Goal: Task Accomplishment & Management: Use online tool/utility

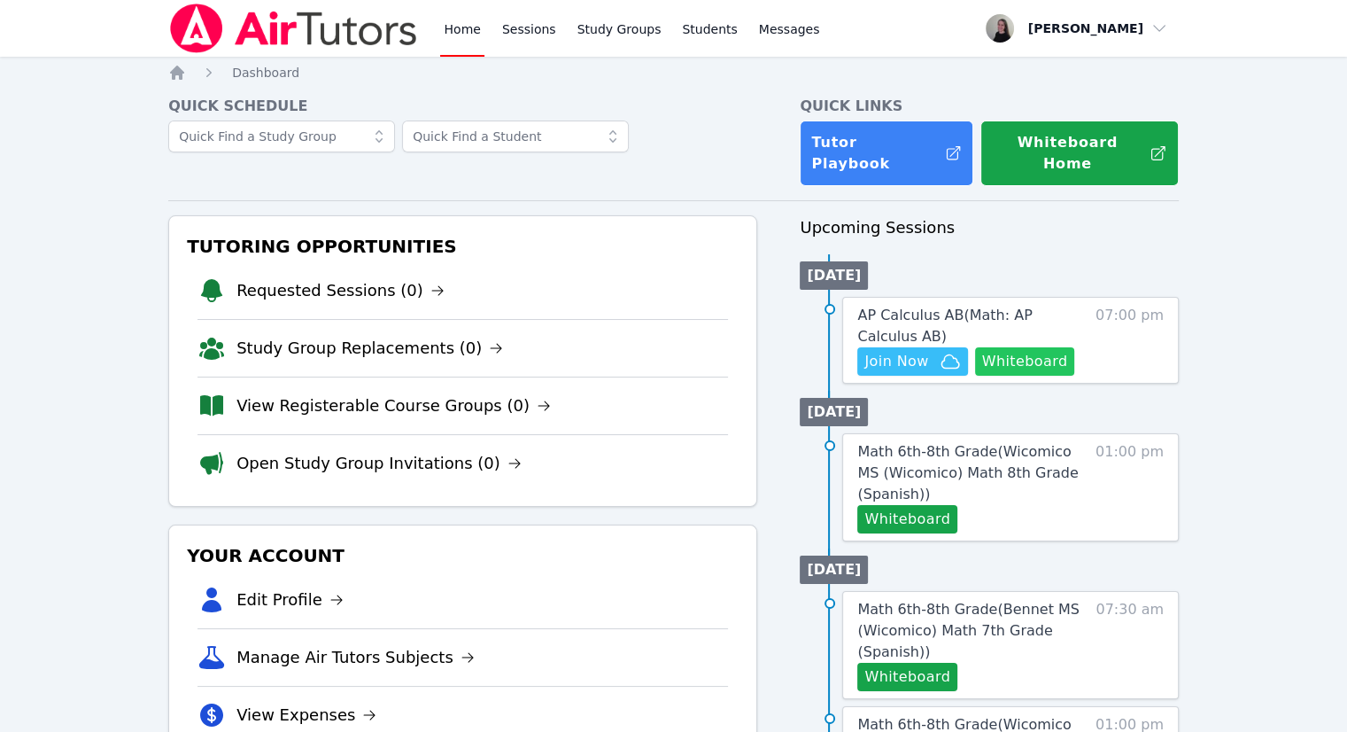
click at [1036, 353] on button "Whiteboard" at bounding box center [1025, 361] width 100 height 28
click at [950, 354] on icon "button" at bounding box center [951, 360] width 18 height 13
click at [928, 307] on span "AP Calculus AB ( Math: AP Calculus AB )" at bounding box center [945, 326] width 175 height 38
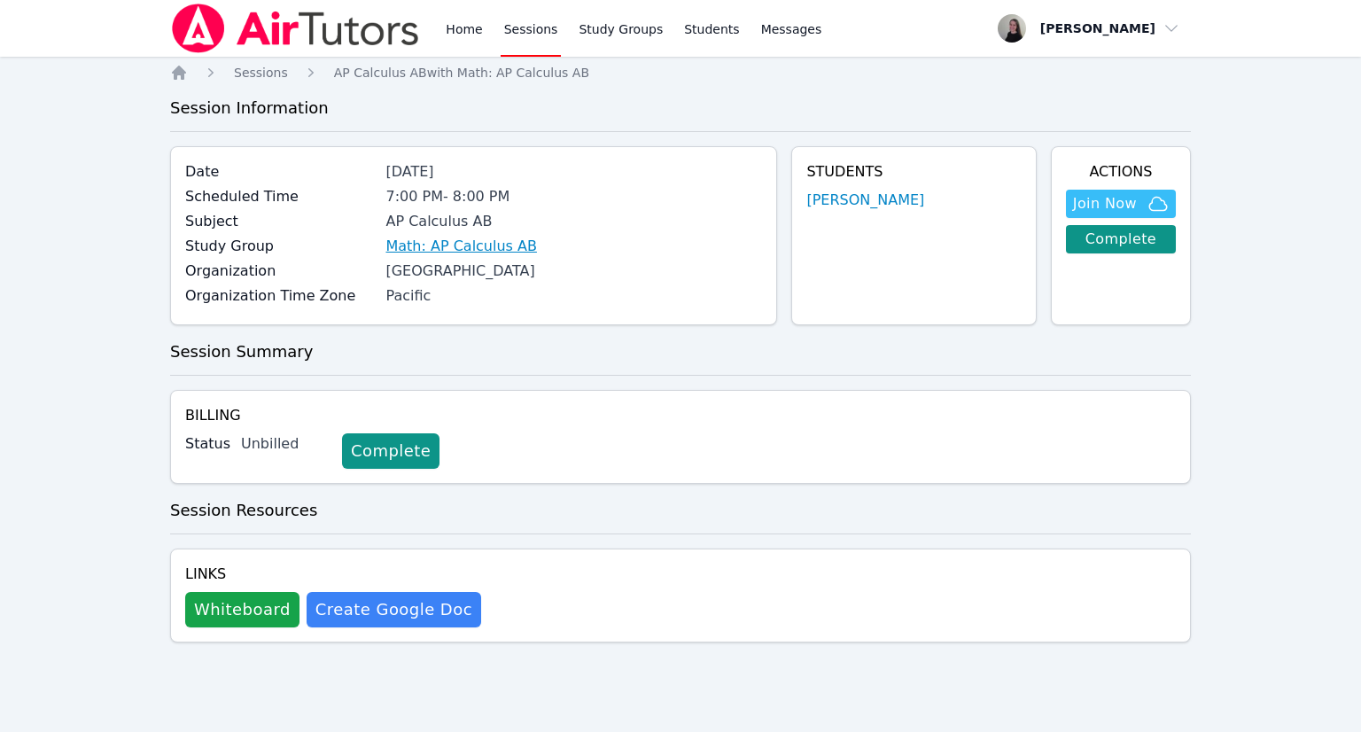
click at [424, 251] on link "Math: AP Calculus AB" at bounding box center [460, 246] width 151 height 21
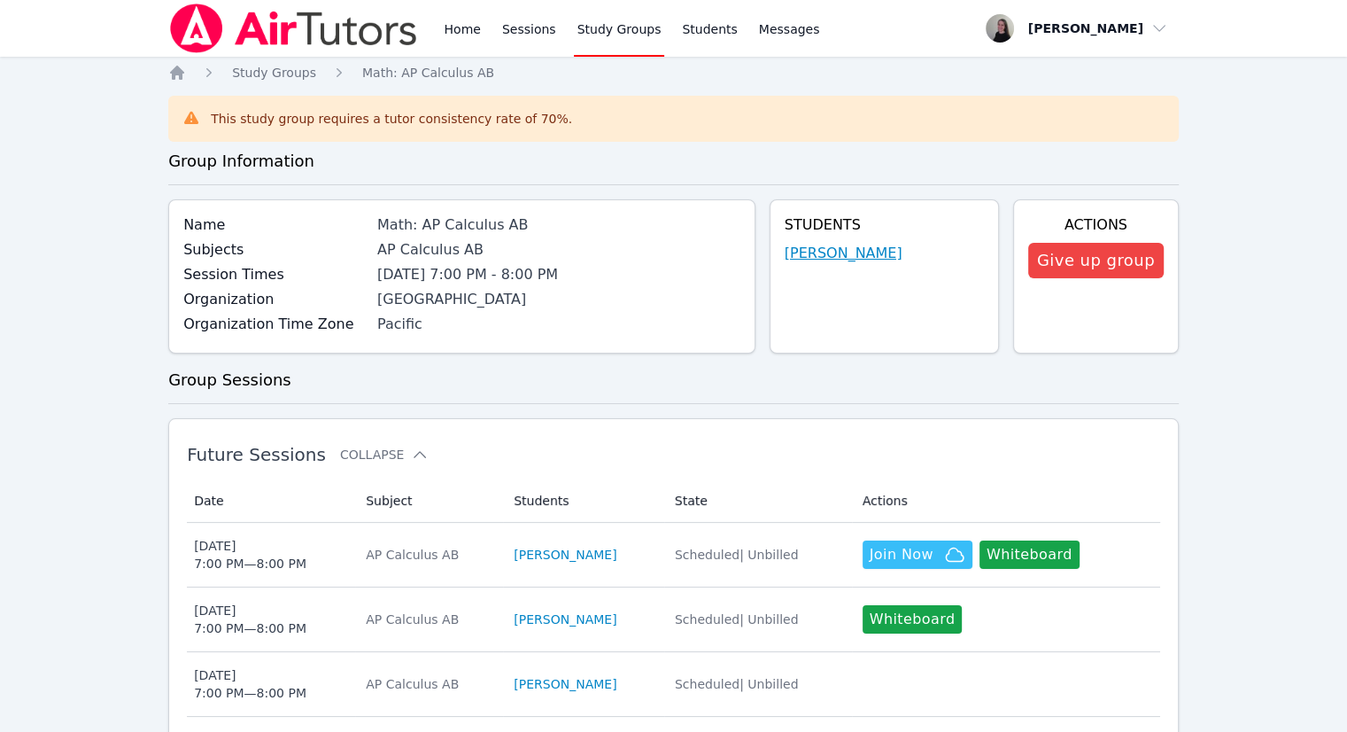
click at [840, 250] on link "[PERSON_NAME]" at bounding box center [844, 253] width 118 height 21
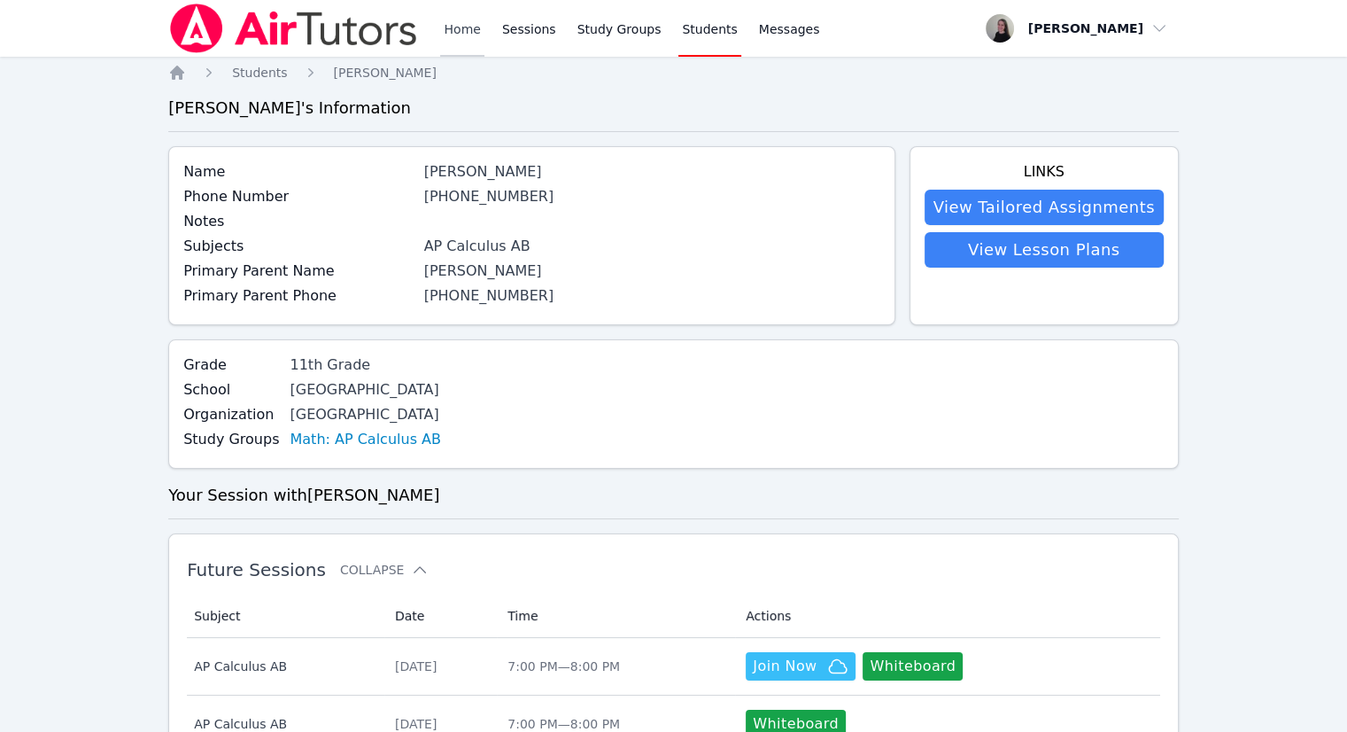
click at [458, 33] on link "Home" at bounding box center [461, 28] width 43 height 57
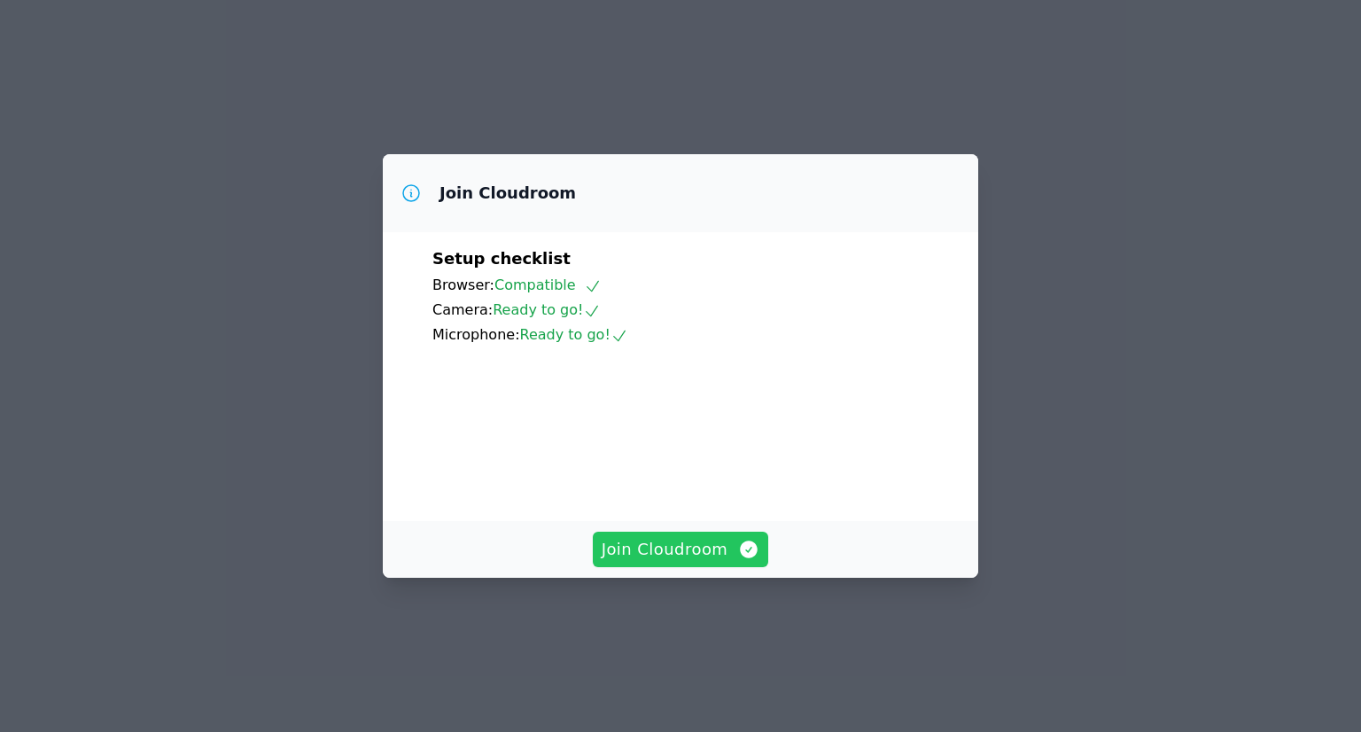
click at [695, 562] on span "Join Cloudroom" at bounding box center [681, 549] width 159 height 25
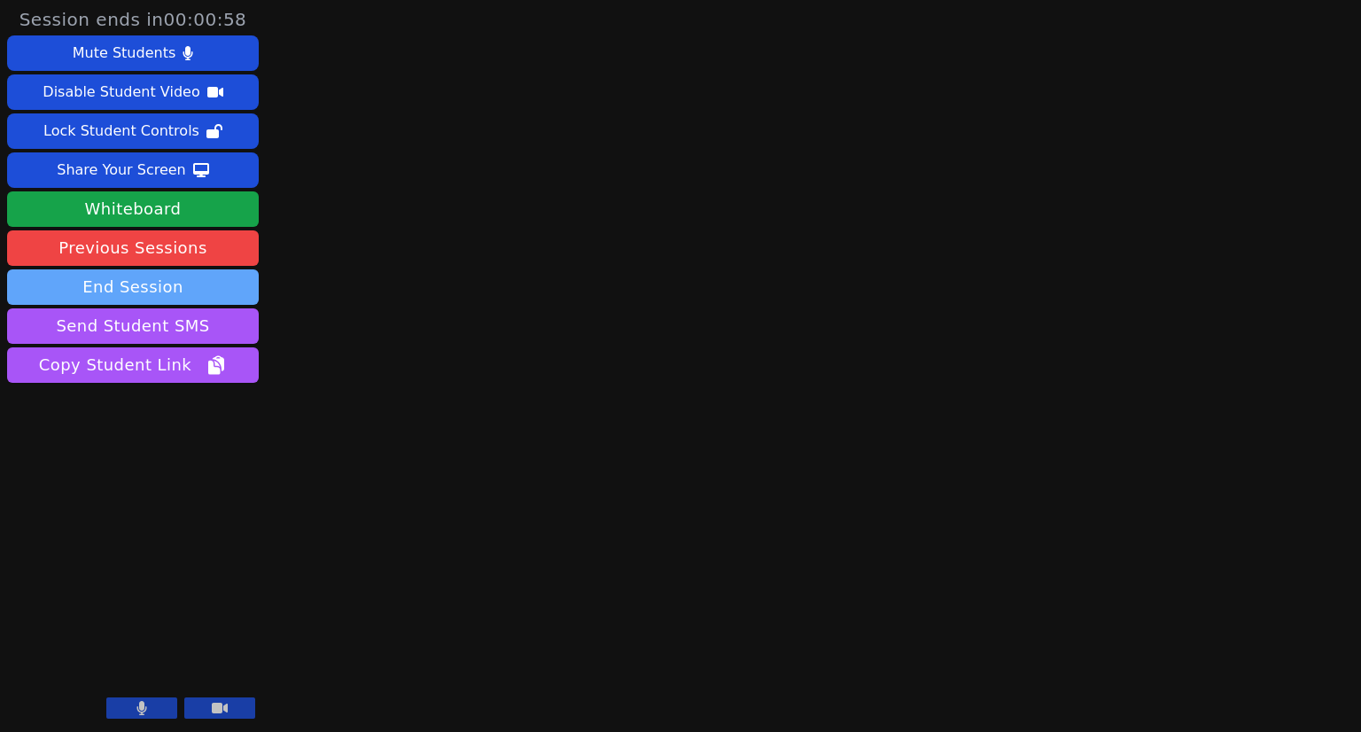
click at [130, 291] on button "End Session" at bounding box center [133, 286] width 252 height 35
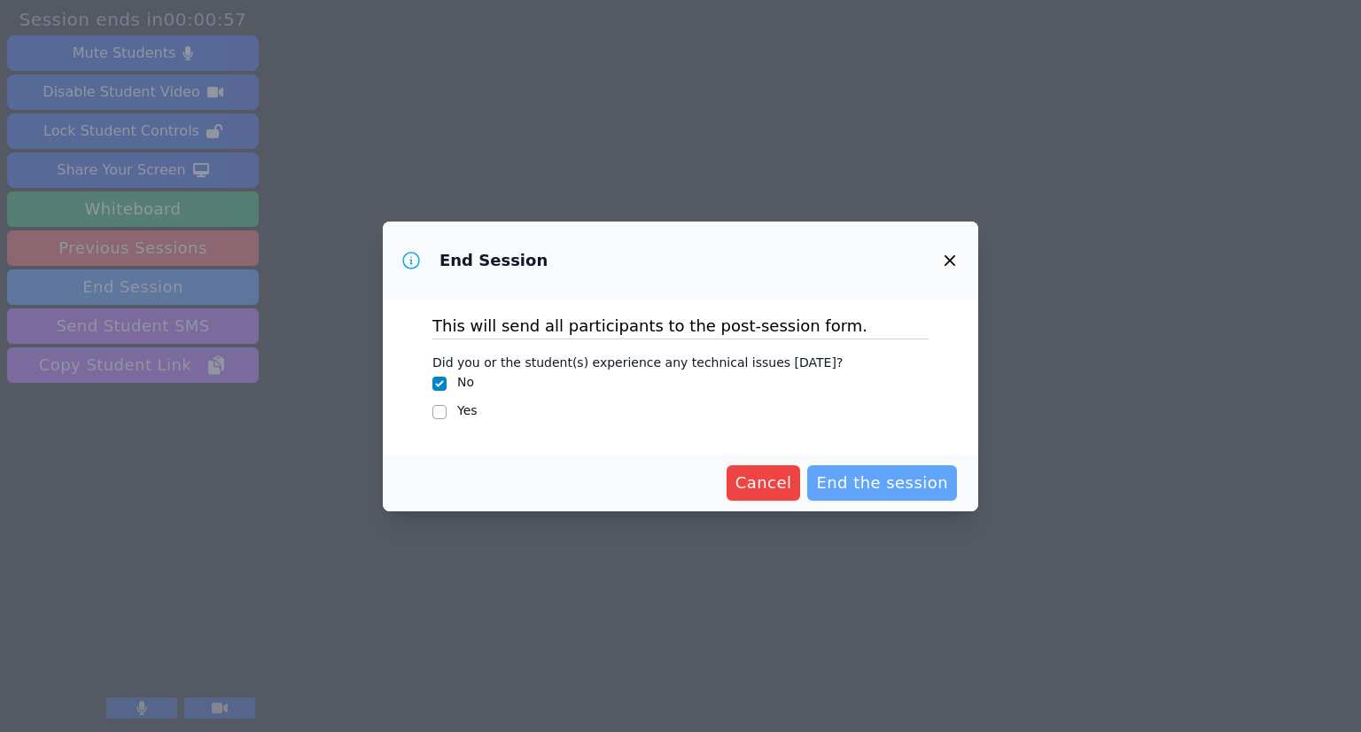
click at [879, 477] on span "End the session" at bounding box center [882, 482] width 132 height 25
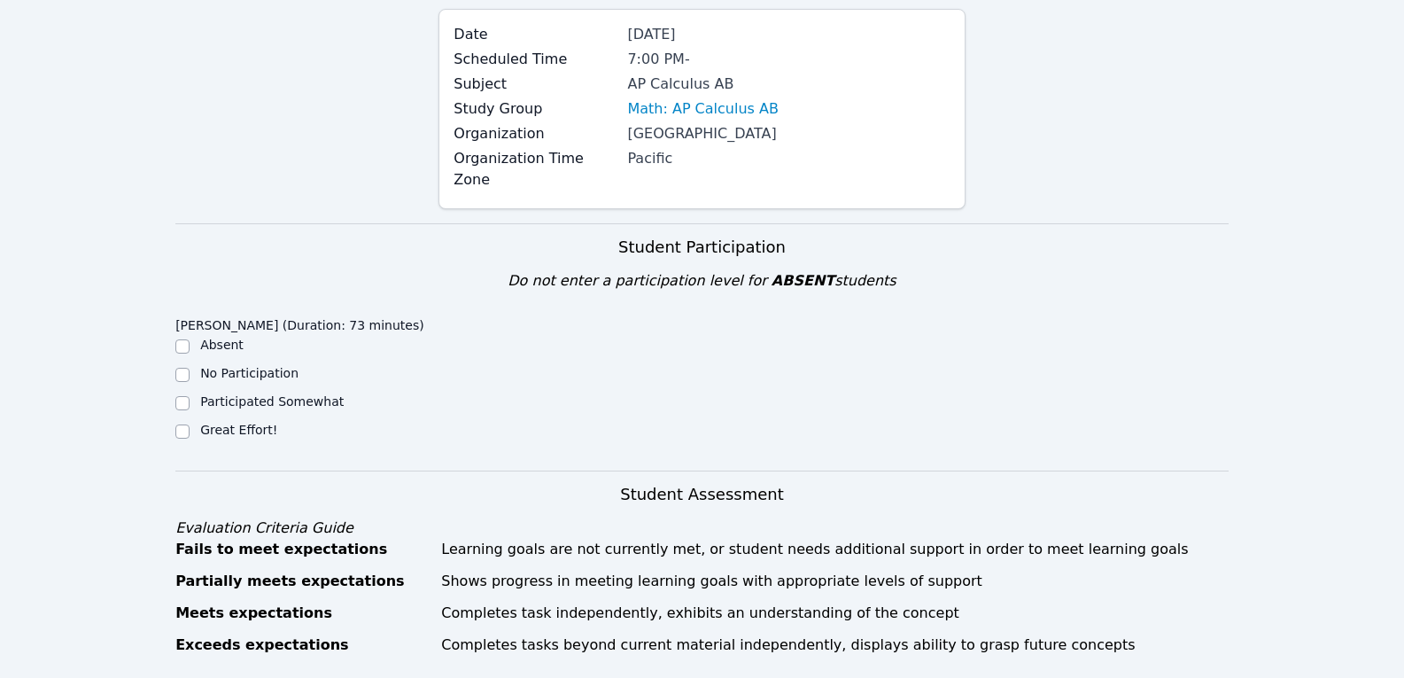
scroll to position [177, 0]
click at [179, 423] on input "Great Effort!" at bounding box center [182, 430] width 14 height 14
checkbox input "true"
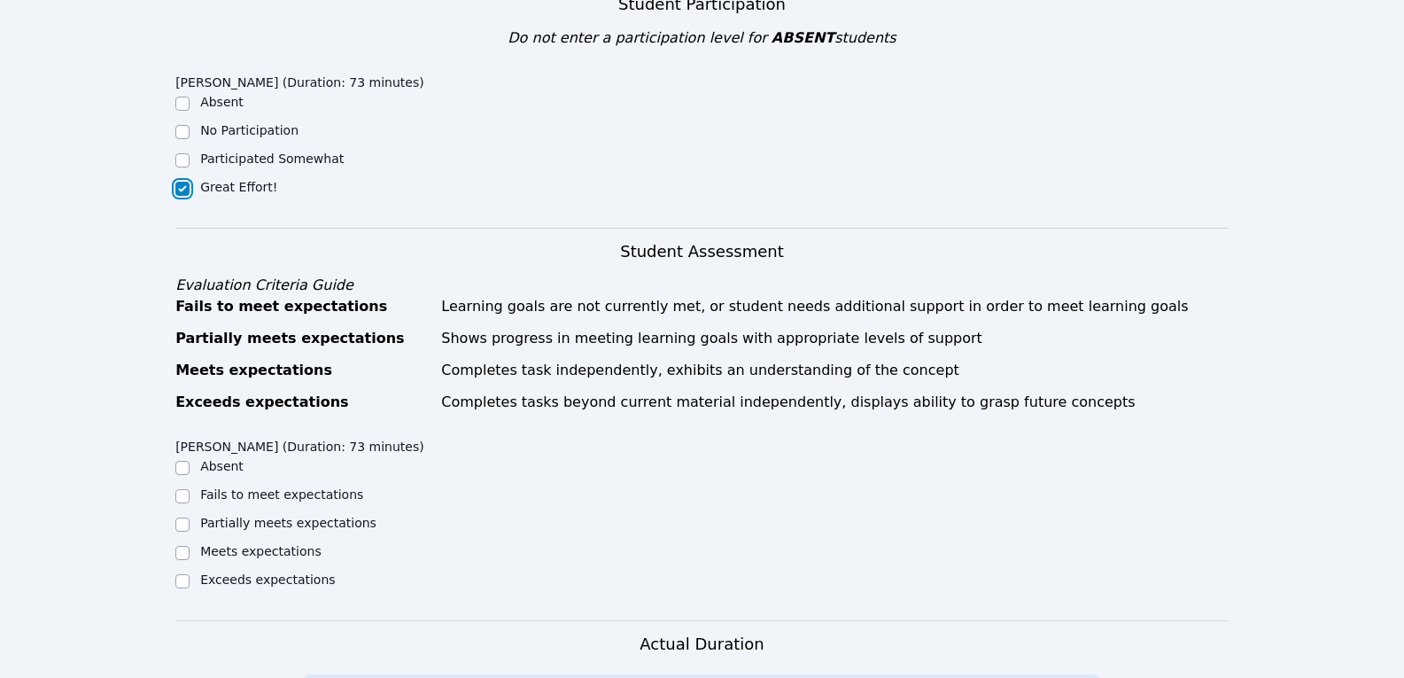
scroll to position [532, 0]
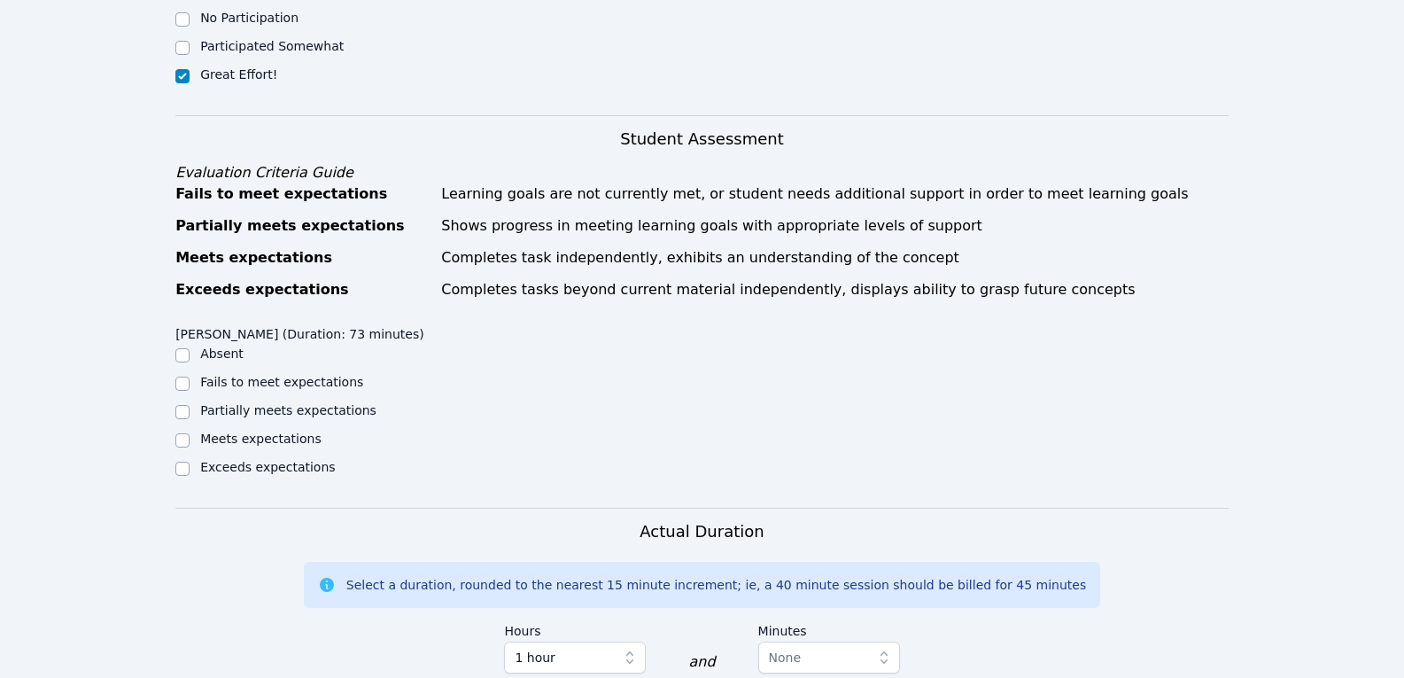
click at [226, 431] on label "Meets expectations" at bounding box center [260, 438] width 121 height 14
click at [190, 433] on input "Meets expectations" at bounding box center [182, 440] width 14 height 14
checkbox input "true"
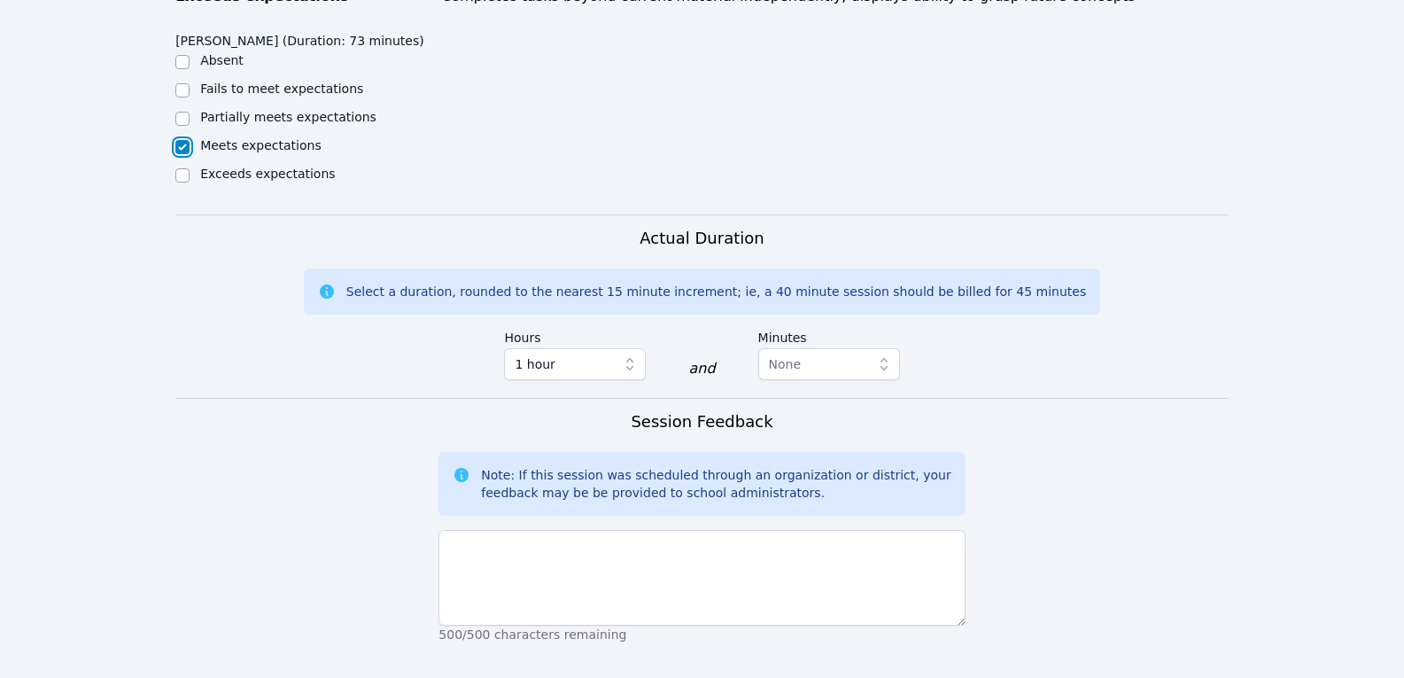
scroll to position [886, 0]
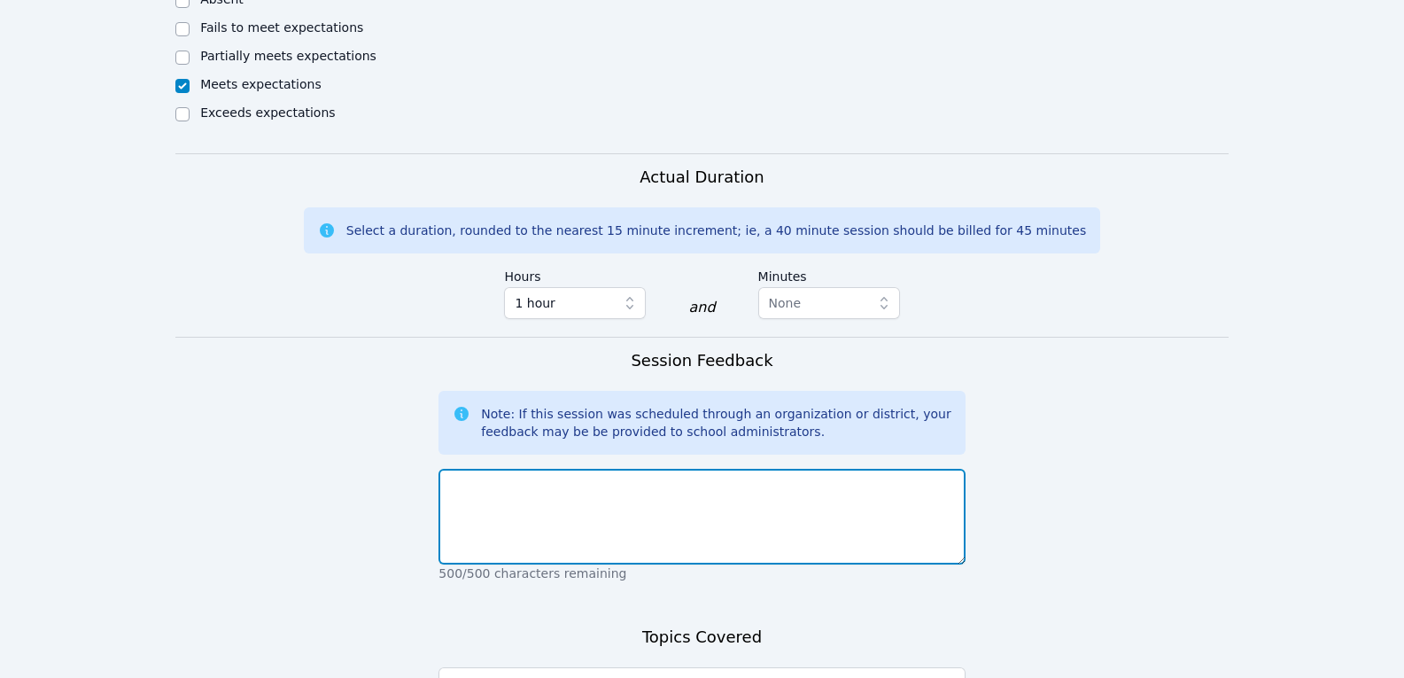
click at [687, 499] on textarea at bounding box center [702, 517] width 526 height 96
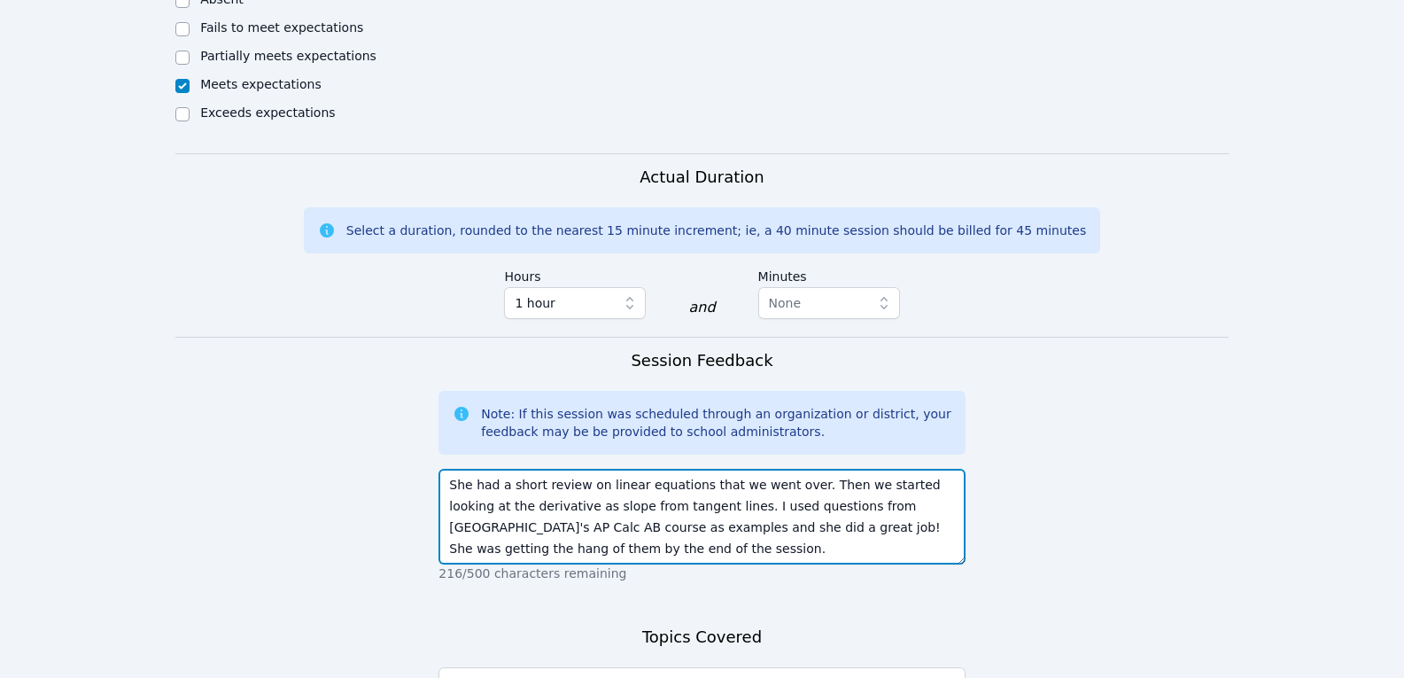
type textarea "She had a short review on linear equations that we went over. Then we started l…"
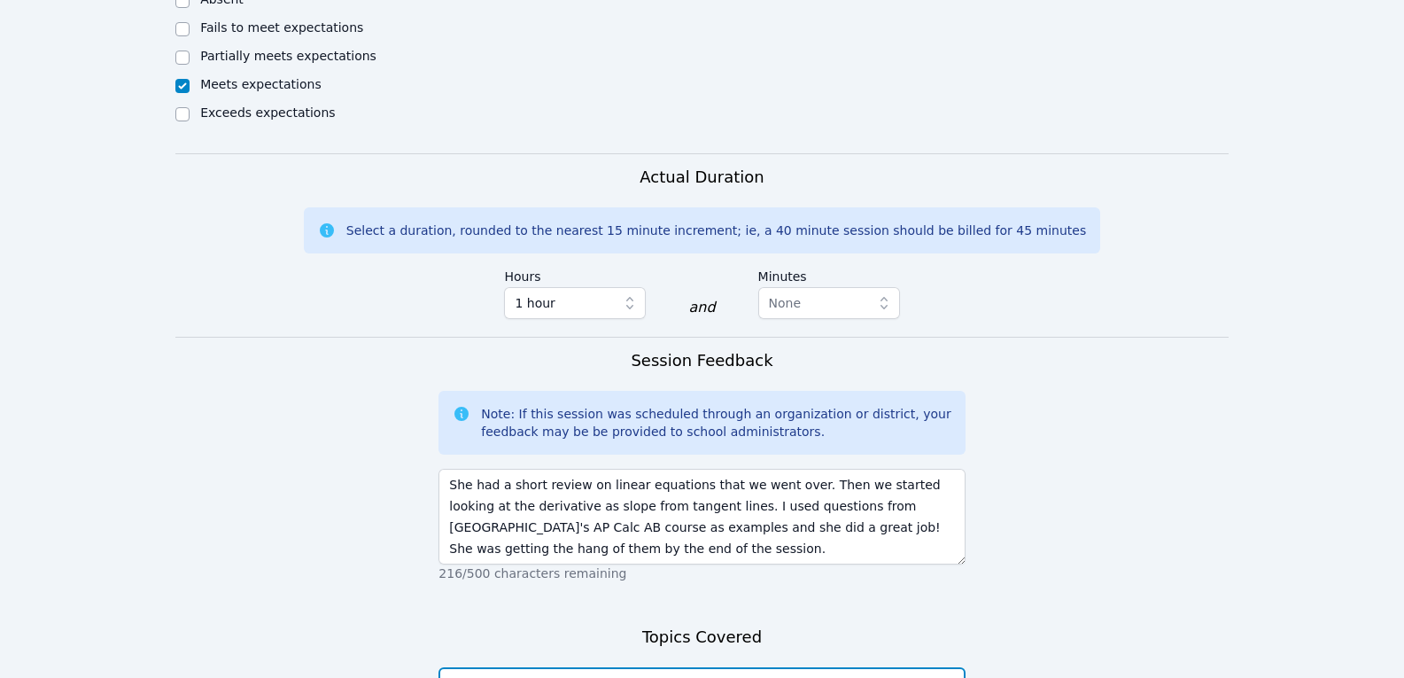
type textarea "T"
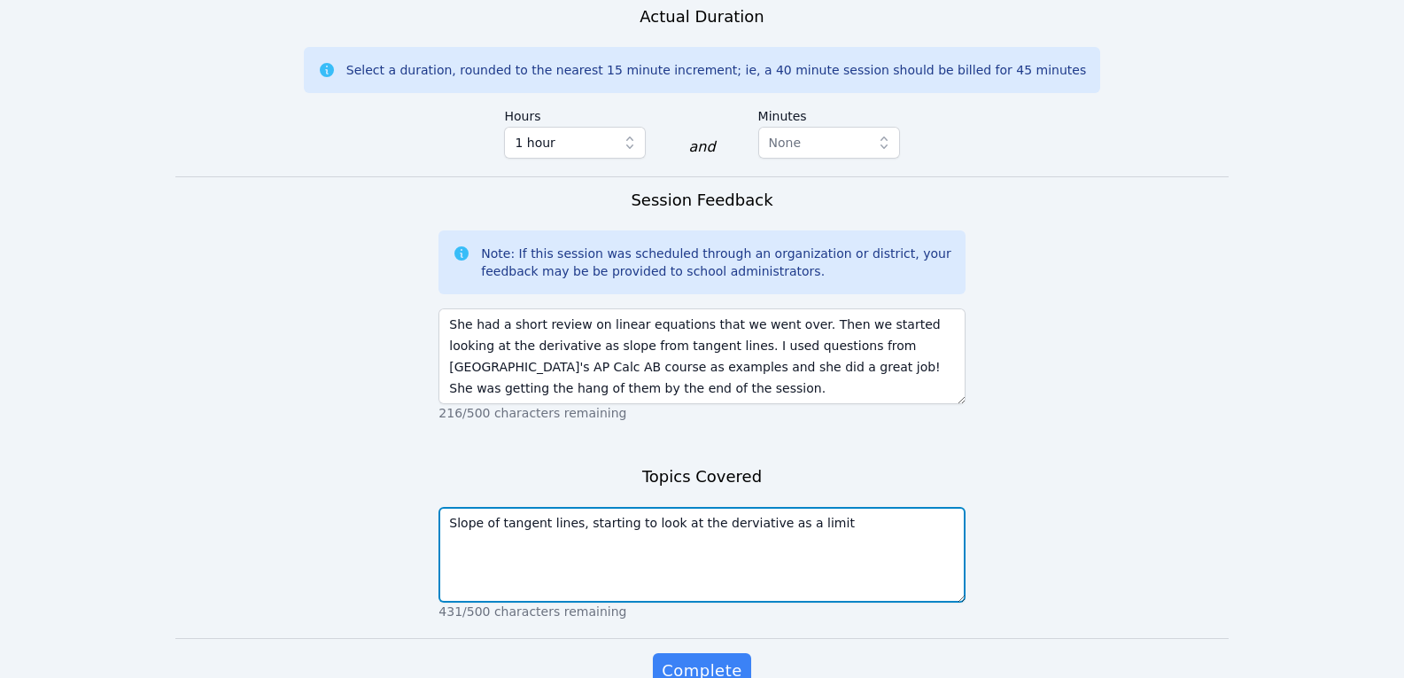
scroll to position [1121, 0]
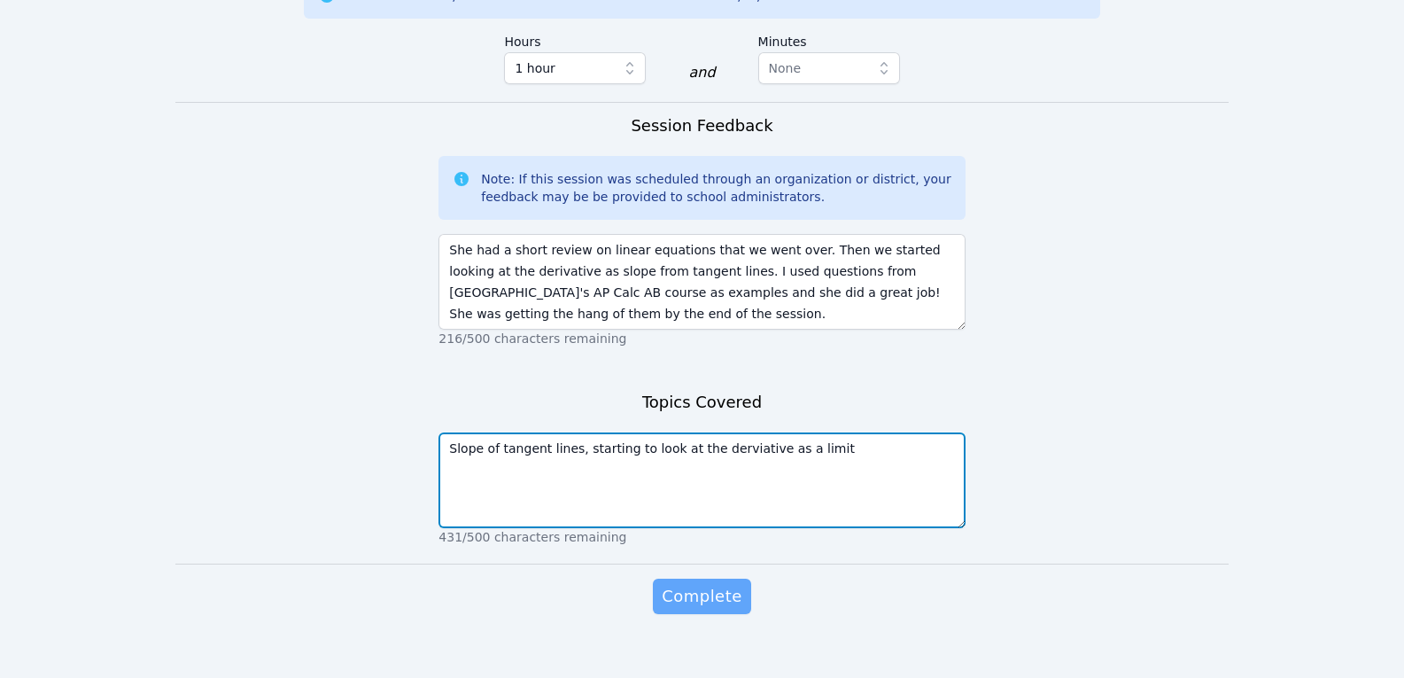
type textarea "Slope of tangent lines, starting to look at the derviative as a limit"
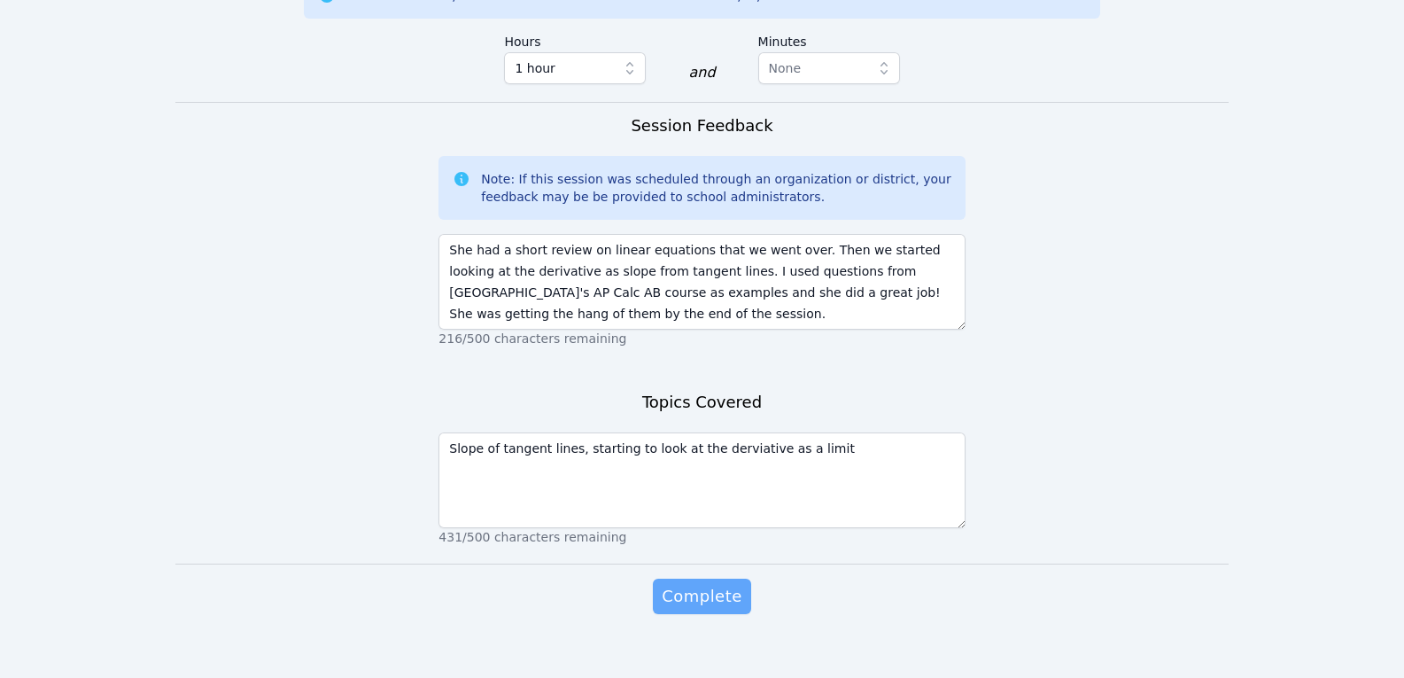
click at [731, 585] on span "Complete" at bounding box center [702, 596] width 80 height 25
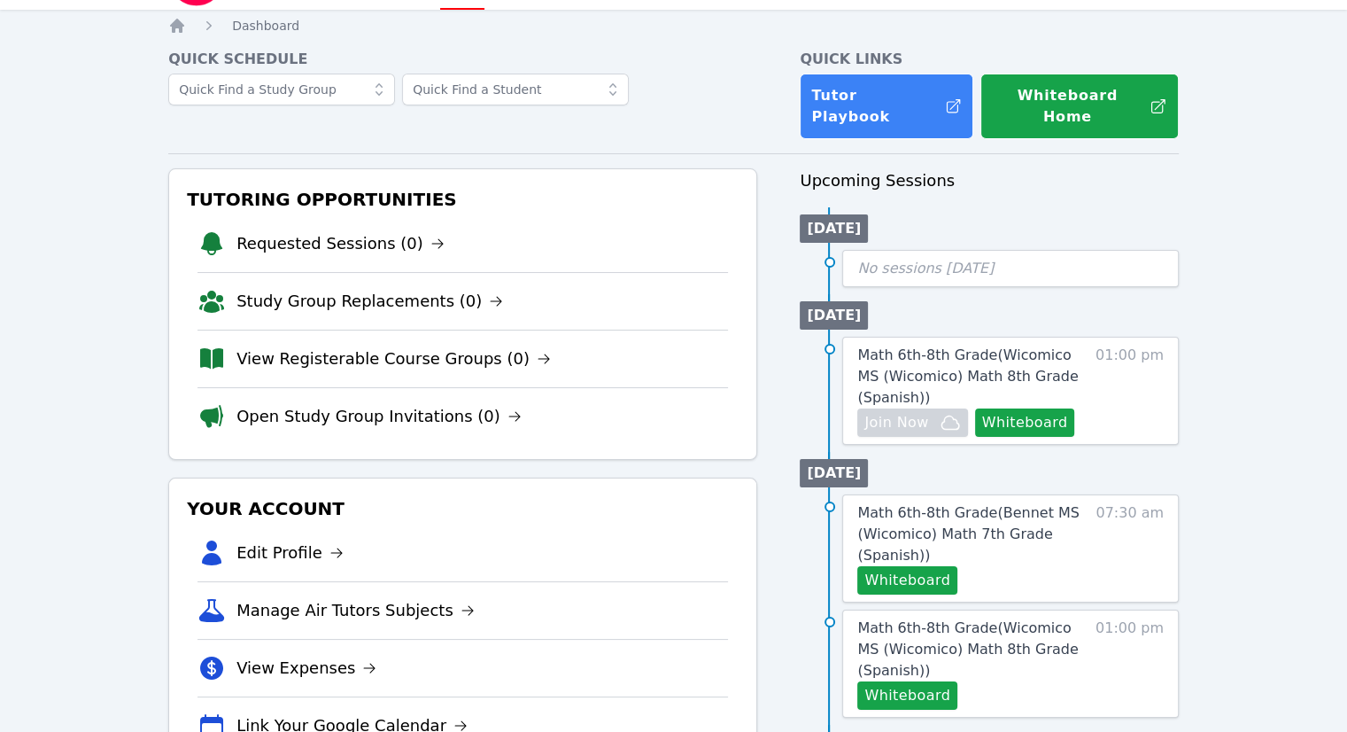
scroll to position [89, 0]
